Goal: Task Accomplishment & Management: Use online tool/utility

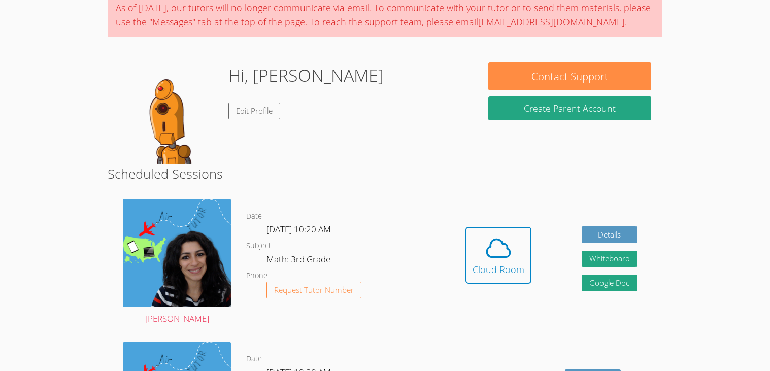
scroll to position [101, 0]
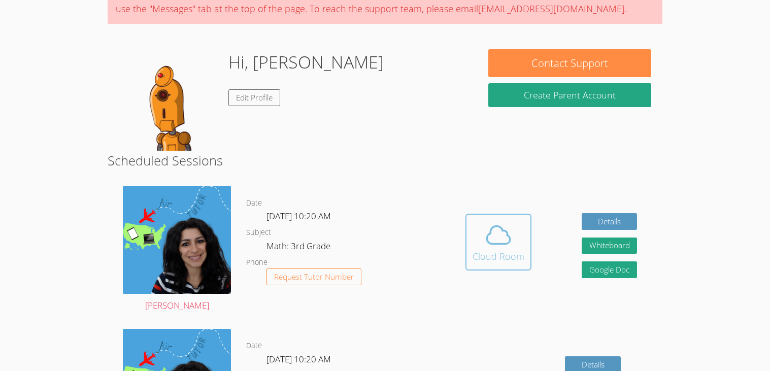
click at [498, 247] on icon at bounding box center [498, 235] width 28 height 28
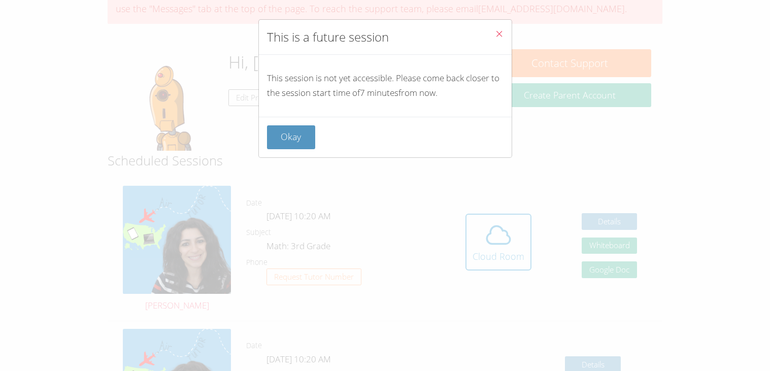
click at [495, 30] on icon "Close" at bounding box center [499, 33] width 9 height 9
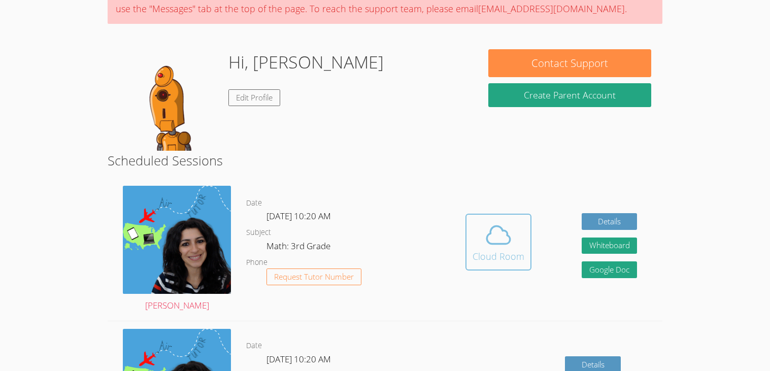
click at [514, 231] on span at bounding box center [499, 235] width 52 height 28
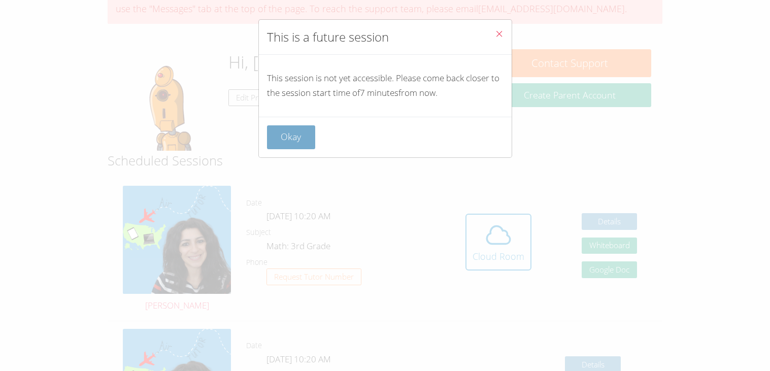
click at [285, 140] on button "Okay" at bounding box center [291, 137] width 49 height 24
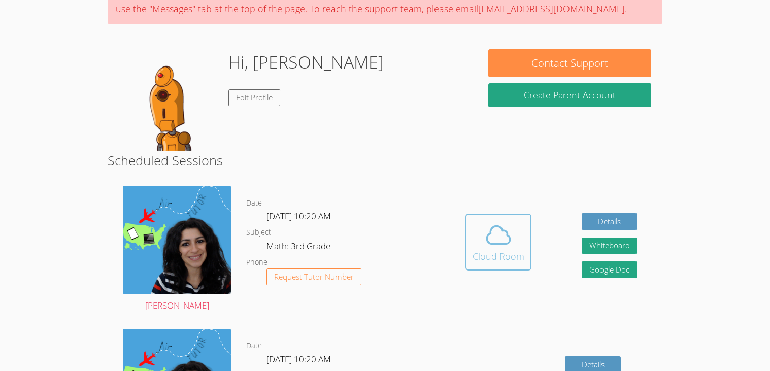
click at [477, 263] on button "Cloud Room" at bounding box center [499, 242] width 66 height 57
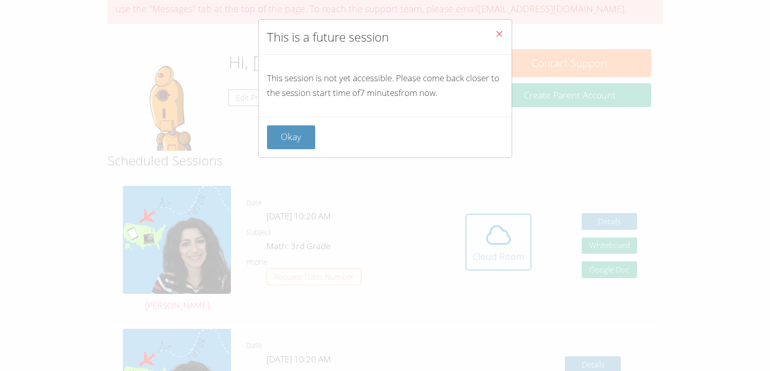
click at [493, 29] on button "Close" at bounding box center [499, 35] width 25 height 31
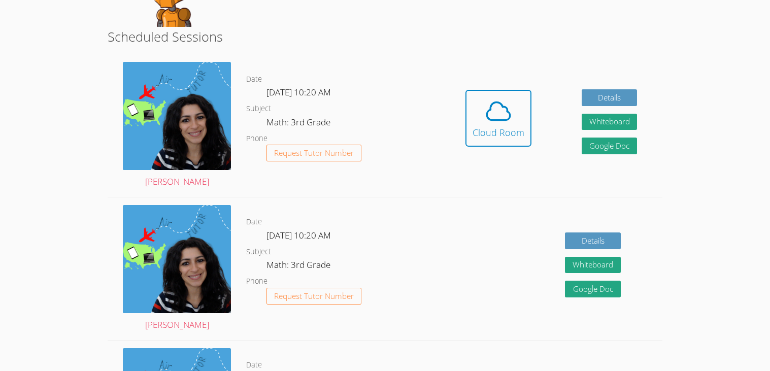
scroll to position [223, 0]
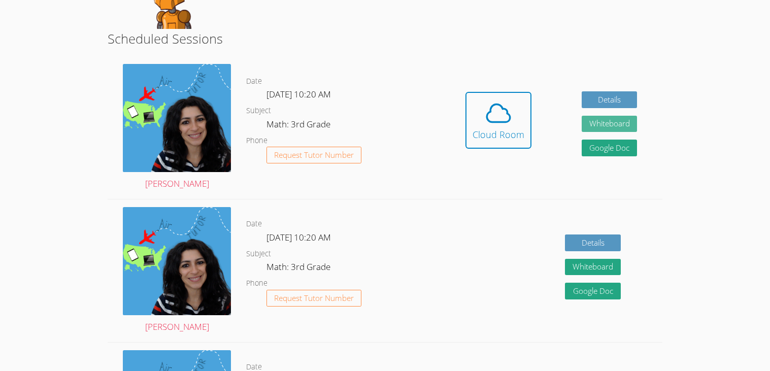
click at [628, 127] on button "Whiteboard" at bounding box center [610, 124] width 56 height 17
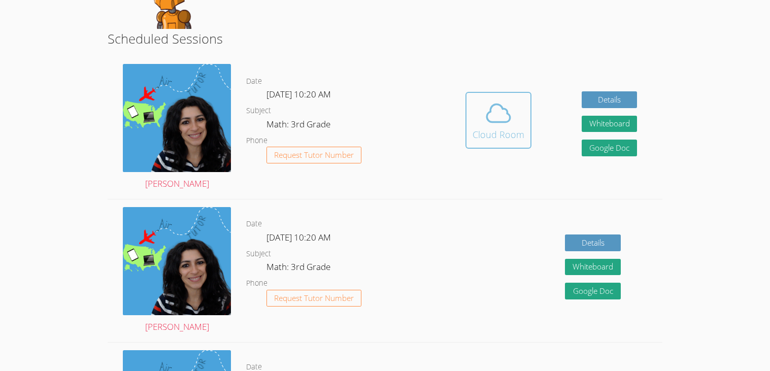
click at [484, 111] on icon at bounding box center [498, 113] width 28 height 28
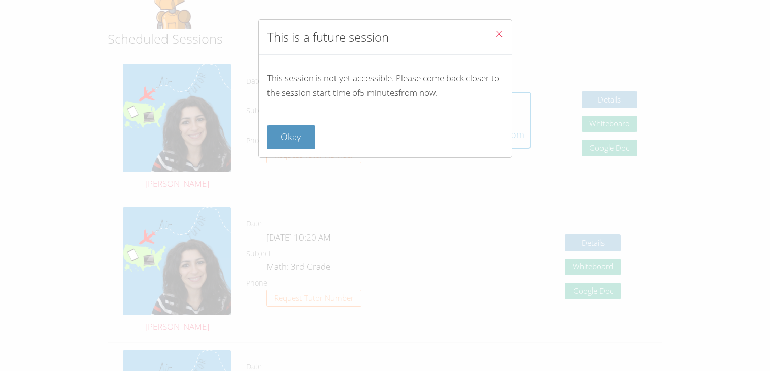
click at [496, 35] on icon "Close" at bounding box center [499, 33] width 9 height 9
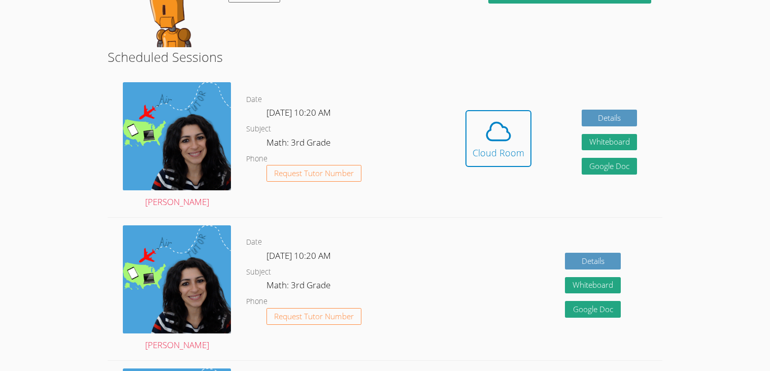
scroll to position [203, 0]
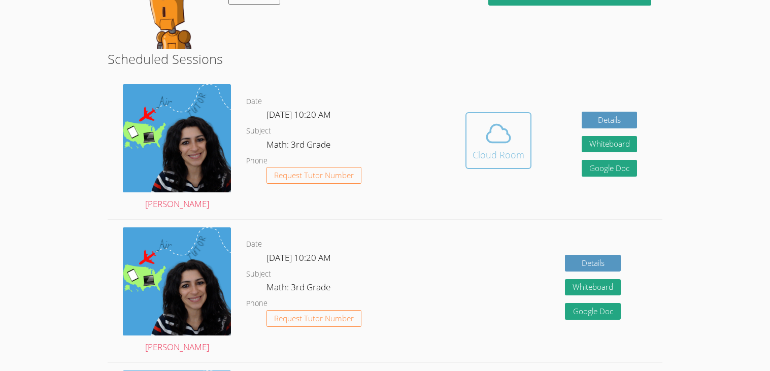
click at [522, 158] on div "Cloud Room" at bounding box center [499, 155] width 52 height 14
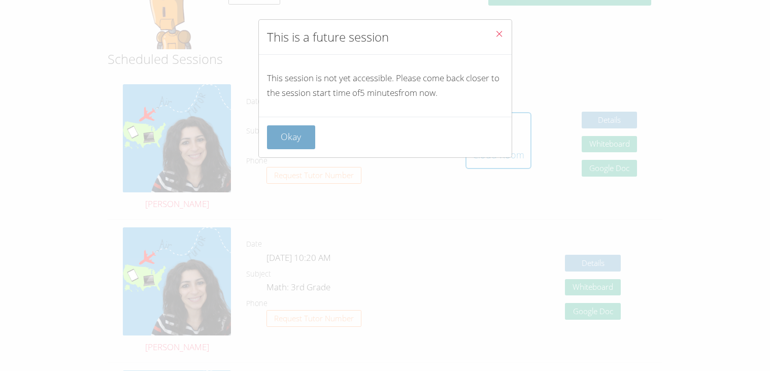
click at [309, 145] on button "Okay" at bounding box center [291, 137] width 49 height 24
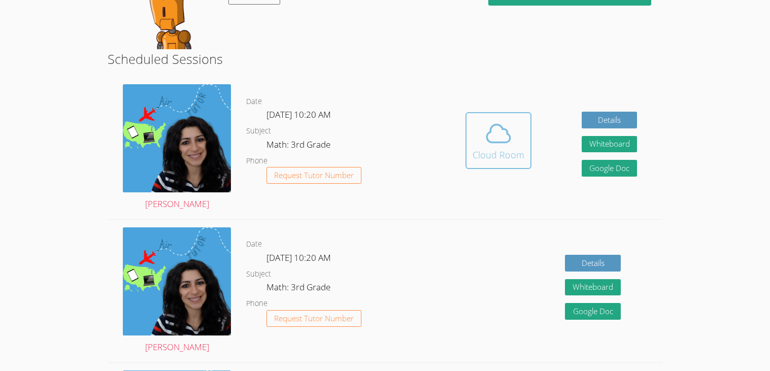
click at [504, 128] on icon at bounding box center [498, 133] width 23 height 18
click at [492, 128] on icon at bounding box center [498, 133] width 28 height 28
click at [489, 145] on icon at bounding box center [498, 133] width 28 height 28
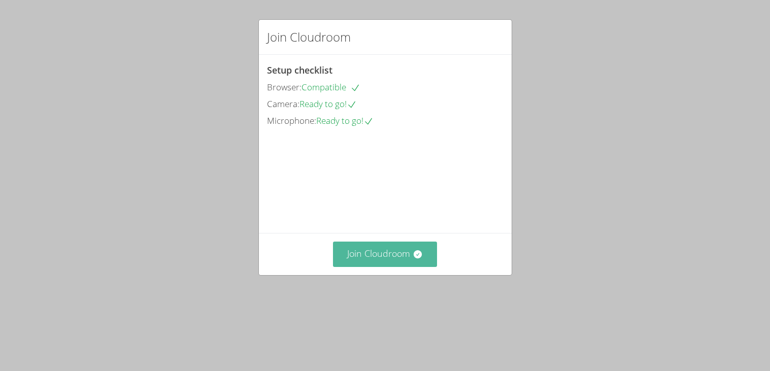
click at [392, 267] on button "Join Cloudroom" at bounding box center [385, 254] width 104 height 25
click at [410, 267] on button "Join Cloudroom" at bounding box center [385, 254] width 104 height 25
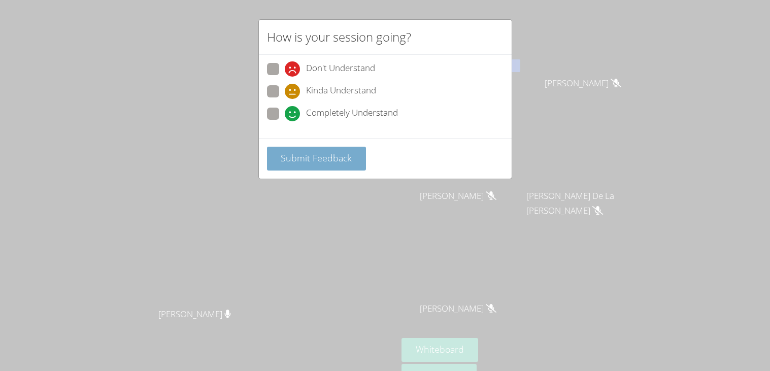
click at [326, 155] on span "Submit Feedback" at bounding box center [316, 158] width 71 height 12
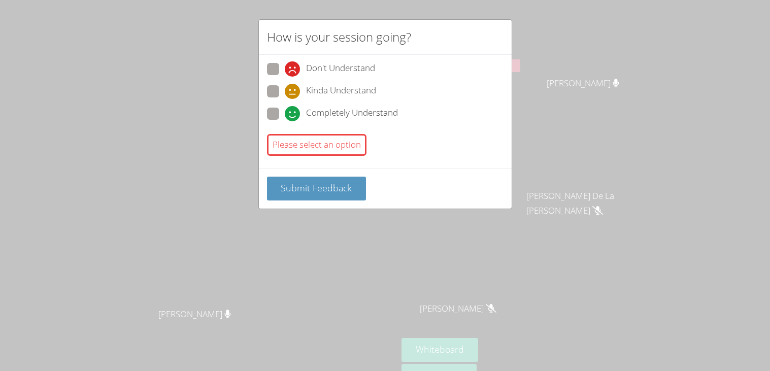
click at [285, 121] on span at bounding box center [285, 121] width 0 height 0
click at [285, 116] on input "Completely Understand" at bounding box center [289, 112] width 9 height 9
radio input "true"
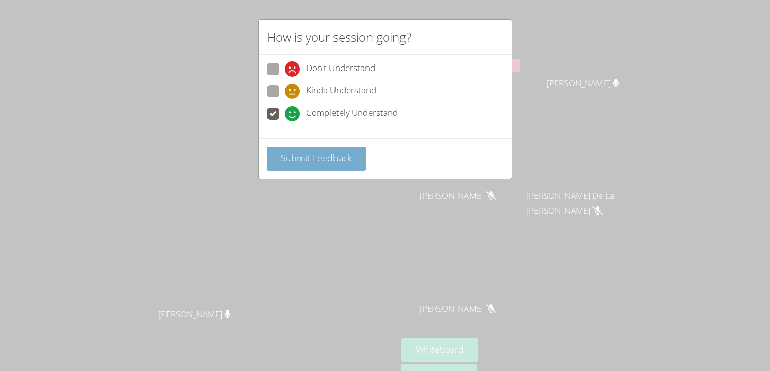
click at [317, 158] on span "Submit Feedback" at bounding box center [316, 158] width 71 height 12
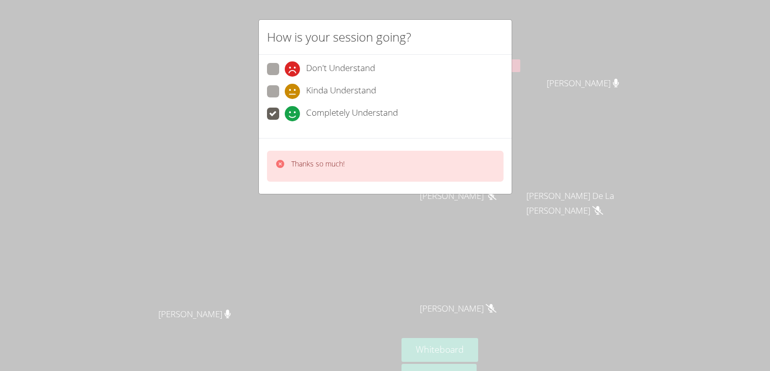
click at [317, 159] on p "Thanks so much!" at bounding box center [317, 164] width 53 height 10
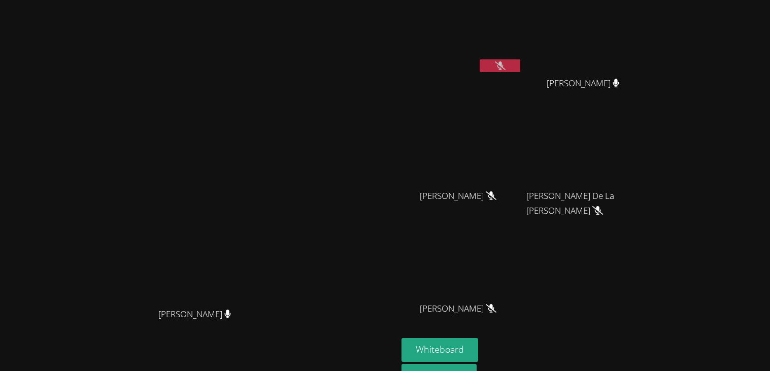
click at [275, 170] on video at bounding box center [199, 193] width 152 height 219
